Goal: Check status: Check status

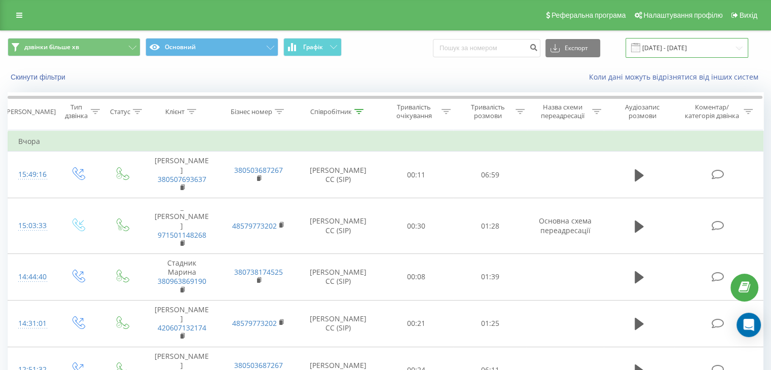
click at [679, 49] on input "[DATE] - [DATE]" at bounding box center [687, 48] width 123 height 20
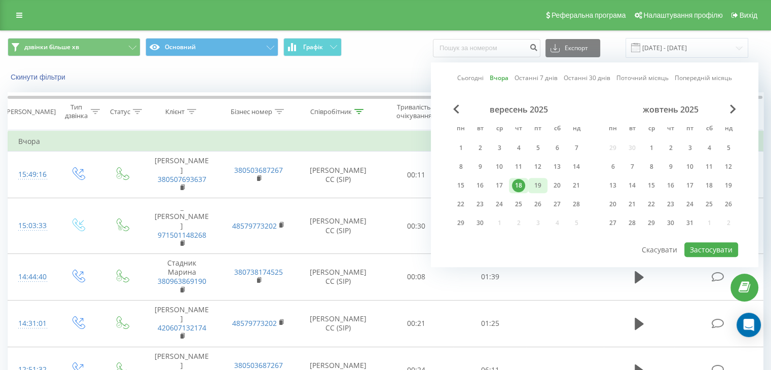
click at [539, 185] on div "19" at bounding box center [537, 185] width 13 height 13
click at [708, 246] on button "Застосувати" at bounding box center [711, 249] width 54 height 15
type input "[DATE] - [DATE]"
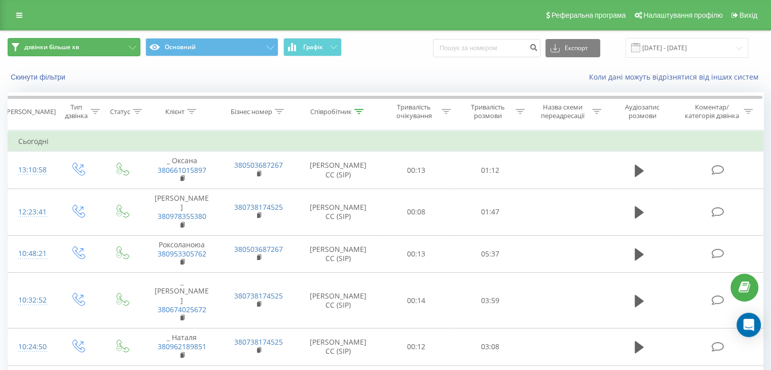
click at [111, 53] on button "дзвінки більше хв" at bounding box center [74, 47] width 133 height 18
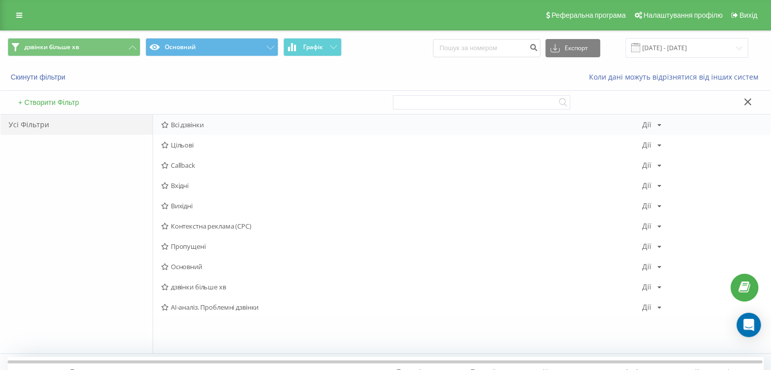
click at [183, 128] on span "Всі дзвінки" at bounding box center [401, 124] width 481 height 7
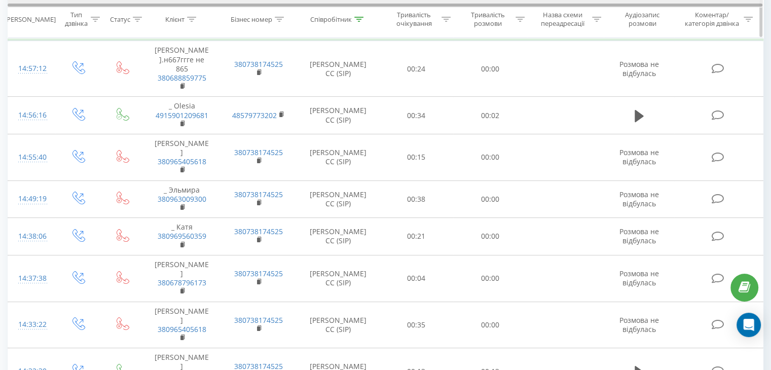
scroll to position [82, 0]
